Goal: Task Accomplishment & Management: Use online tool/utility

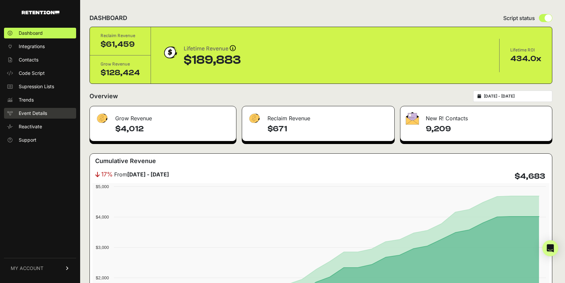
click at [25, 115] on span "Event Details" at bounding box center [33, 113] width 28 height 7
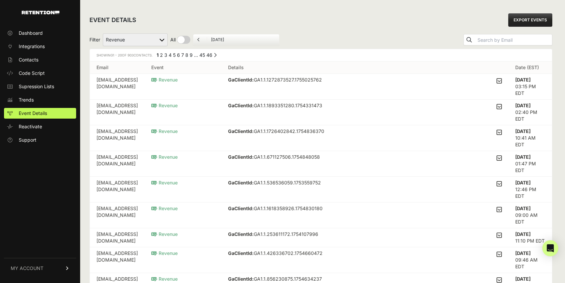
click at [162, 40] on select "Active on Site Reclaim Added to Cart Reclaim Revenue Viewed Product Reclaim" at bounding box center [135, 39] width 65 height 13
select select "Viewed Product Reclaim"
click at [103, 33] on select "Active on Site Reclaim Added to Cart Reclaim Revenue Viewed Product Reclaim" at bounding box center [135, 39] width 65 height 13
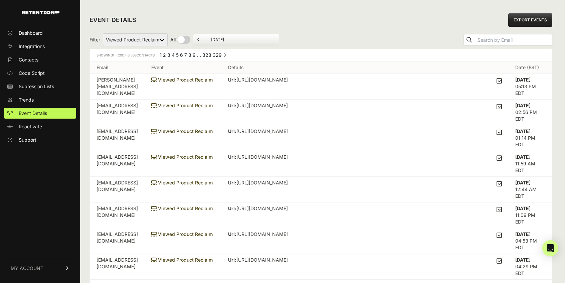
click at [163, 38] on select "Active on Site Reclaim Added to Cart Reclaim Revenue Viewed Product Reclaim" at bounding box center [135, 39] width 65 height 13
select select "Active on Site Reclaim"
click at [103, 33] on select "Active on Site Reclaim Added to Cart Reclaim Revenue Viewed Product Reclaim" at bounding box center [135, 39] width 65 height 13
click at [167, 40] on select "Active on Site Reclaim Added to Cart Reclaim Revenue Viewed Product Reclaim" at bounding box center [135, 39] width 65 height 13
select select "cart"
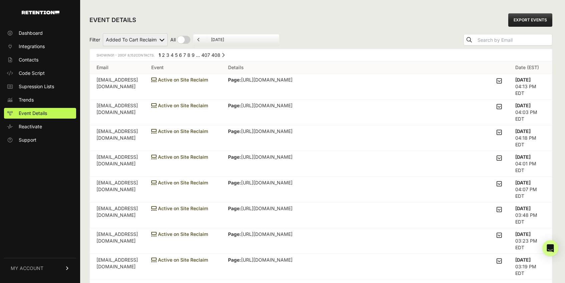
click at [103, 33] on select "Active on Site Reclaim Added to Cart Reclaim Revenue Viewed Product Reclaim" at bounding box center [135, 39] width 65 height 13
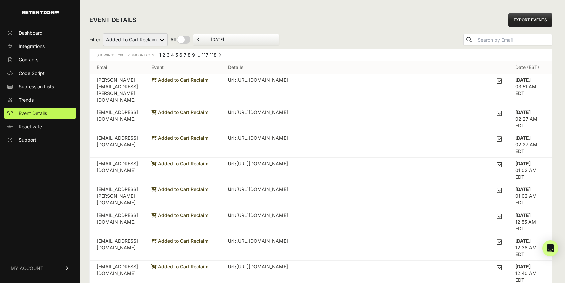
click at [164, 36] on select "Active on Site Reclaim Added to Cart Reclaim Revenue Viewed Product Reclaim" at bounding box center [135, 39] width 65 height 13
select select "Viewed Product Reclaim"
click at [103, 33] on select "Active on Site Reclaim Added to Cart Reclaim Revenue Viewed Product Reclaim" at bounding box center [135, 39] width 65 height 13
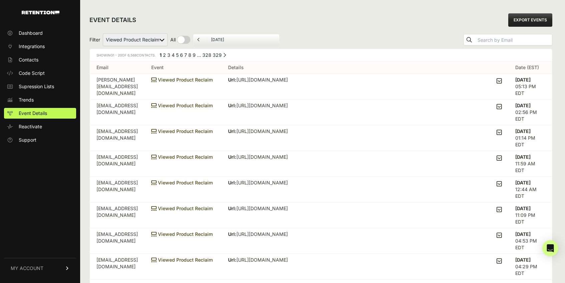
click at [161, 30] on div "EVENT DETAILS EXPORT EVENTS" at bounding box center [321, 19] width 463 height 21
click at [162, 37] on select "Active on Site Reclaim Added to Cart Reclaim Revenue Viewed Product Reclaim" at bounding box center [135, 39] width 65 height 13
select select "cart"
click at [103, 33] on select "Active on Site Reclaim Added to Cart Reclaim Revenue Viewed Product Reclaim" at bounding box center [135, 39] width 65 height 13
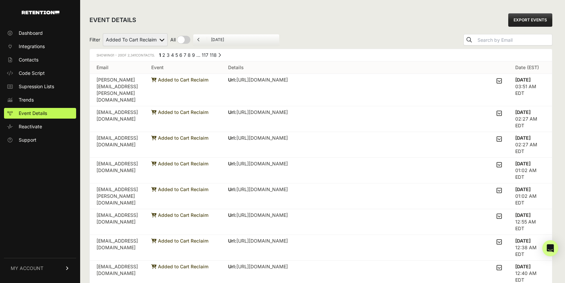
click at [162, 39] on select "Active on Site Reclaim Added to Cart Reclaim Revenue Viewed Product Reclaim" at bounding box center [135, 39] width 65 height 13
click at [161, 40] on select "Active on Site Reclaim Added to Cart Reclaim Revenue Viewed Product Reclaim" at bounding box center [135, 39] width 65 height 13
select select "order_net_new"
click at [103, 33] on select "Active on Site Reclaim Added to Cart Reclaim Revenue Viewed Product Reclaim" at bounding box center [135, 39] width 65 height 13
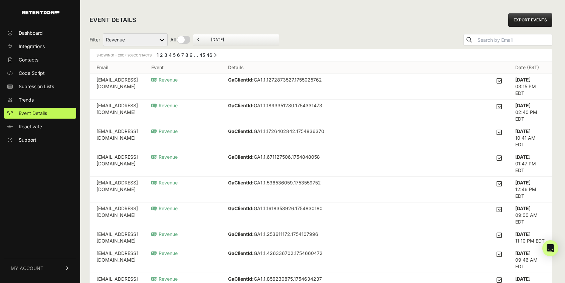
click at [163, 35] on select "Active on Site Reclaim Added to Cart Reclaim Revenue Viewed Product Reclaim" at bounding box center [135, 39] width 65 height 13
select select "Viewed Product Reclaim"
click at [103, 33] on select "Active on Site Reclaim Added to Cart Reclaim Revenue Viewed Product Reclaim" at bounding box center [135, 39] width 65 height 13
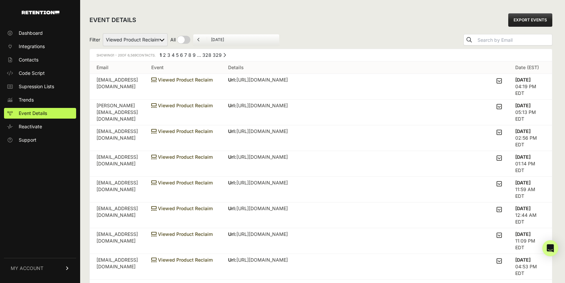
click at [161, 39] on select "Active on Site Reclaim Added to Cart Reclaim Revenue Viewed Product Reclaim" at bounding box center [135, 39] width 65 height 13
select select "cart"
click at [103, 33] on select "Active on Site Reclaim Added to Cart Reclaim Revenue Viewed Product Reclaim" at bounding box center [135, 39] width 65 height 13
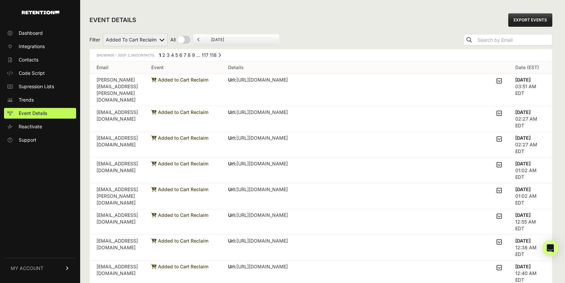
click at [162, 36] on select "Active on Site Reclaim Added to Cart Reclaim Revenue Viewed Product Reclaim" at bounding box center [135, 39] width 65 height 13
select select "Viewed Product Reclaim"
click at [103, 33] on select "Active on Site Reclaim Added to Cart Reclaim Revenue Viewed Product Reclaim" at bounding box center [135, 39] width 65 height 13
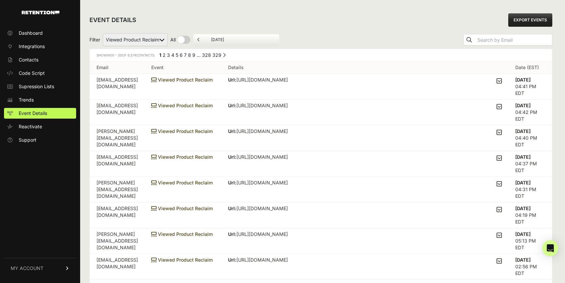
scroll to position [0, 0]
click at [147, 38] on select "Active on Site Reclaim Added to Cart Reclaim Revenue Viewed Product Reclaim" at bounding box center [135, 39] width 65 height 13
select select "cart"
click at [103, 33] on select "Active on Site Reclaim Added to Cart Reclaim Revenue Viewed Product Reclaim" at bounding box center [135, 39] width 65 height 13
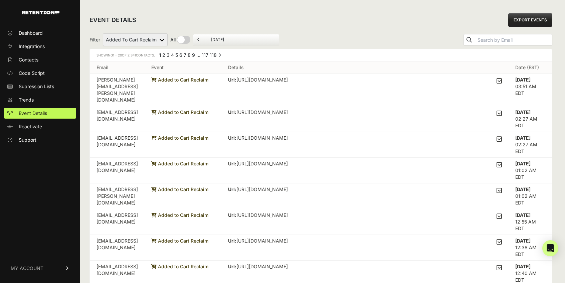
click at [207, 80] on span "Added to Cart Reclaim" at bounding box center [179, 80] width 57 height 6
